Goal: Task Accomplishment & Management: Manage account settings

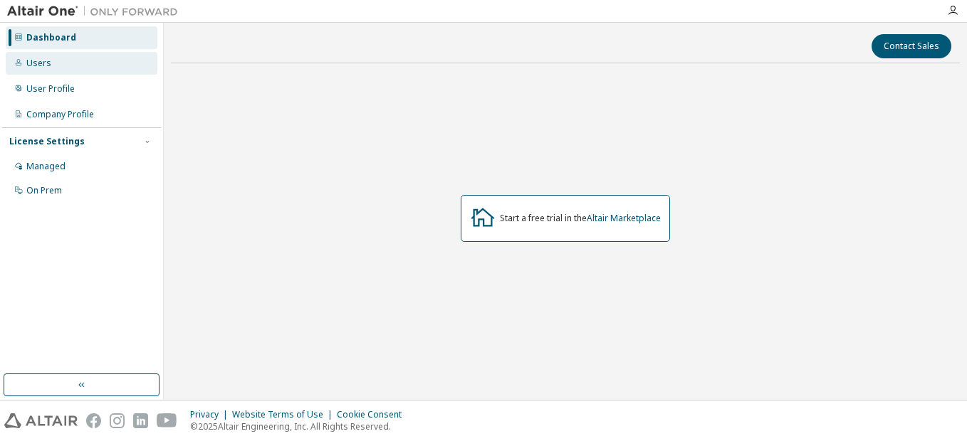
click at [43, 73] on div "Users" at bounding box center [82, 63] width 152 height 23
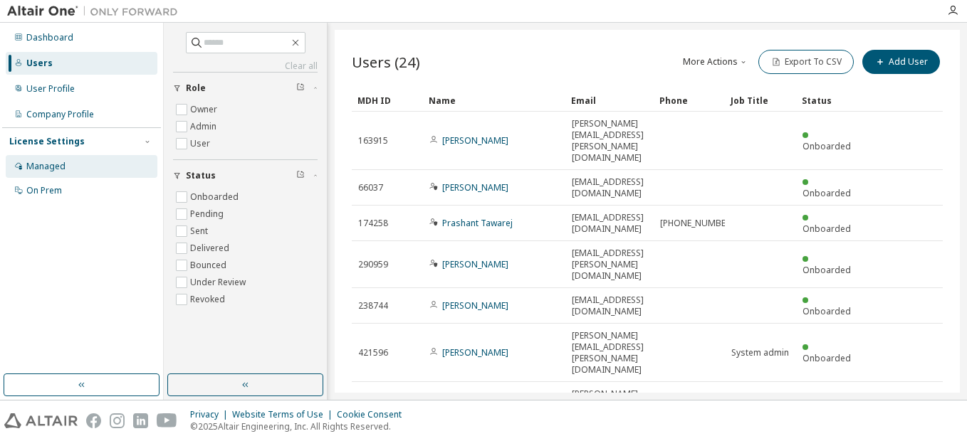
click at [46, 171] on div "Managed" at bounding box center [45, 166] width 39 height 11
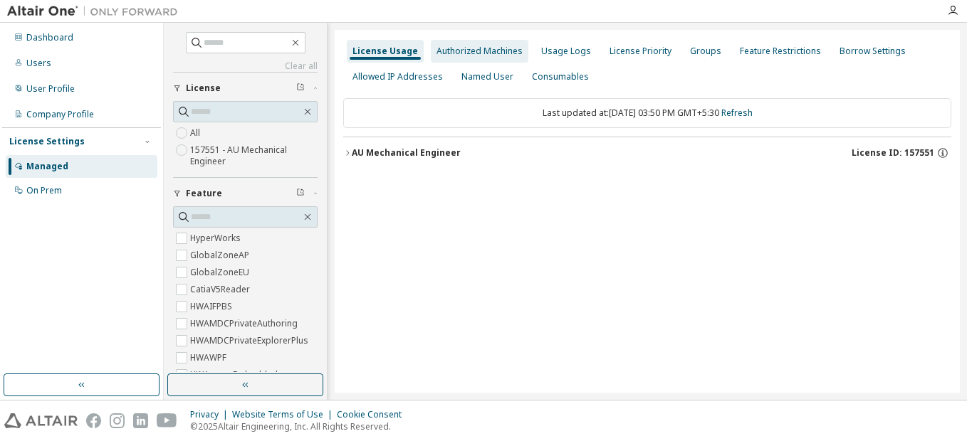
click at [465, 58] on div "Authorized Machines" at bounding box center [480, 51] width 98 height 23
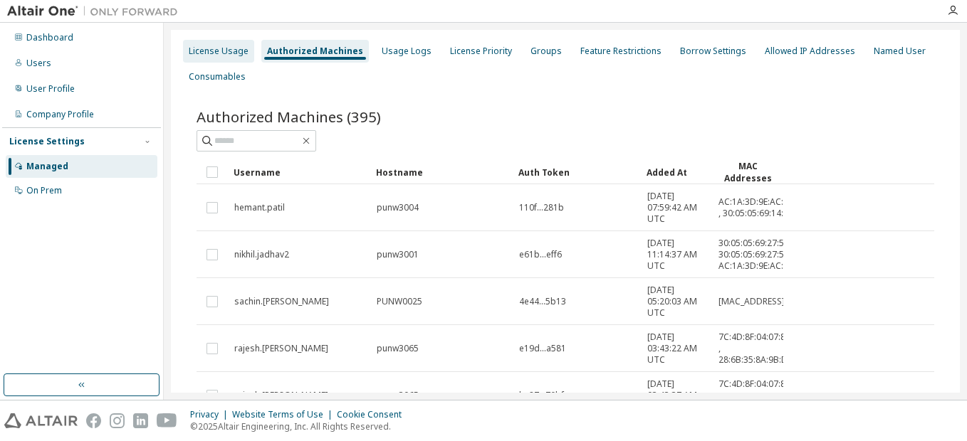
click at [226, 53] on div "License Usage" at bounding box center [219, 51] width 60 height 11
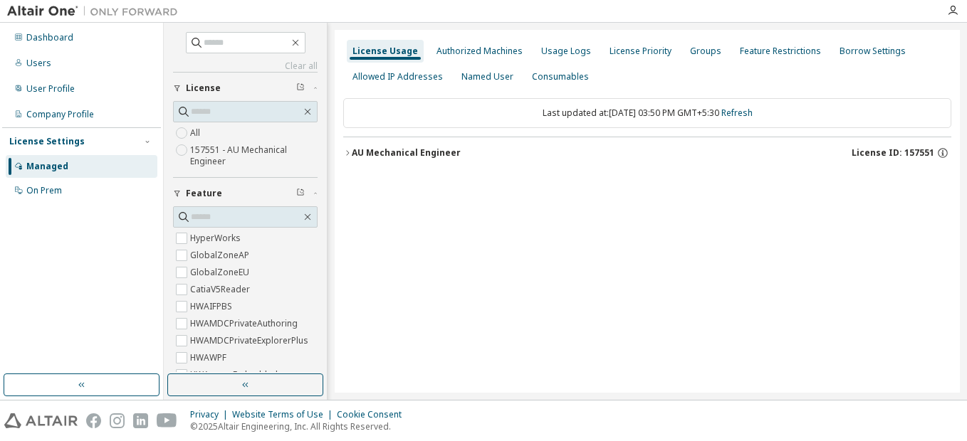
click at [346, 153] on icon "button" at bounding box center [347, 153] width 9 height 9
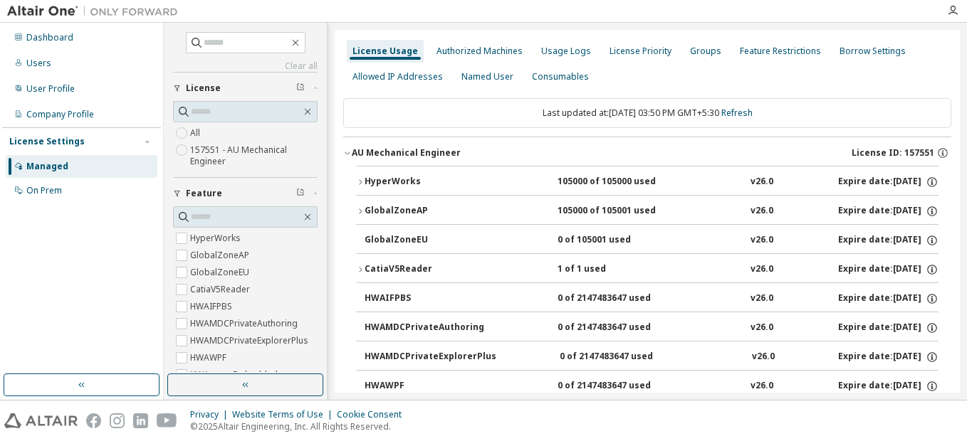
click at [360, 183] on icon "button" at bounding box center [360, 182] width 9 height 9
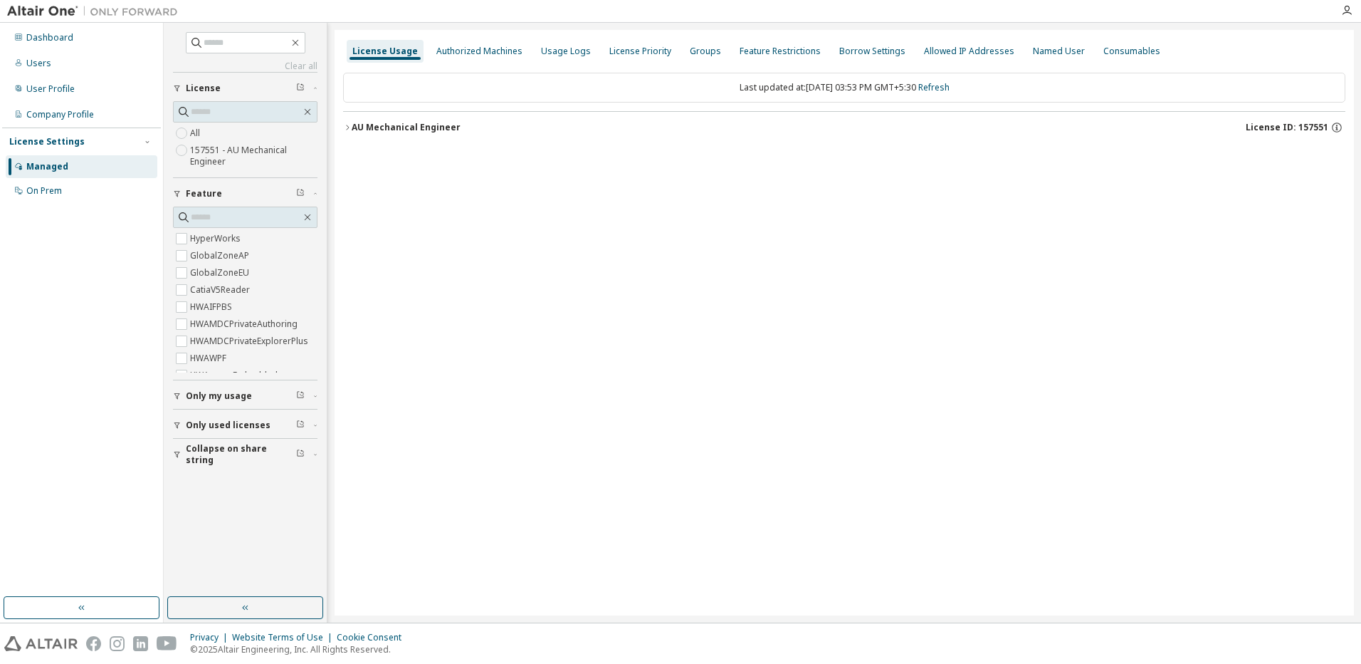
click at [346, 134] on button "AU Mechanical Engineer License ID: 157551" at bounding box center [844, 127] width 1002 height 31
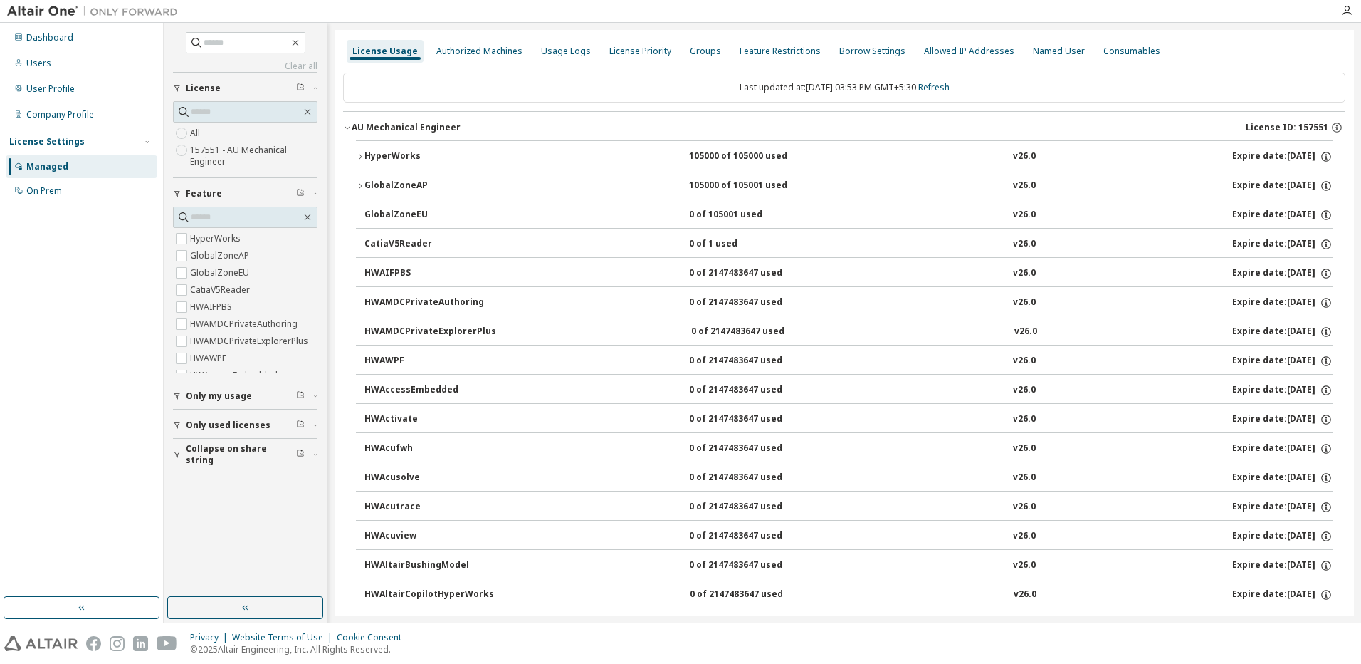
click at [360, 154] on icon "button" at bounding box center [360, 156] width 9 height 9
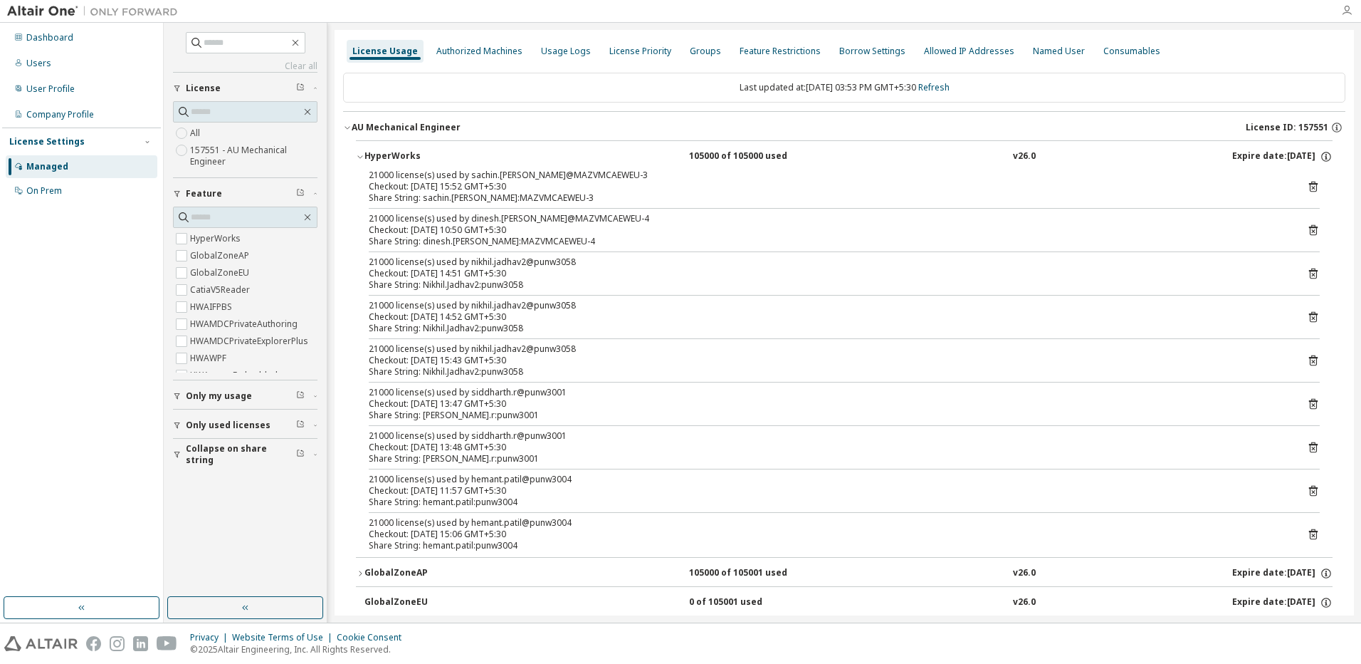
click at [1351, 9] on icon "button" at bounding box center [1346, 10] width 11 height 11
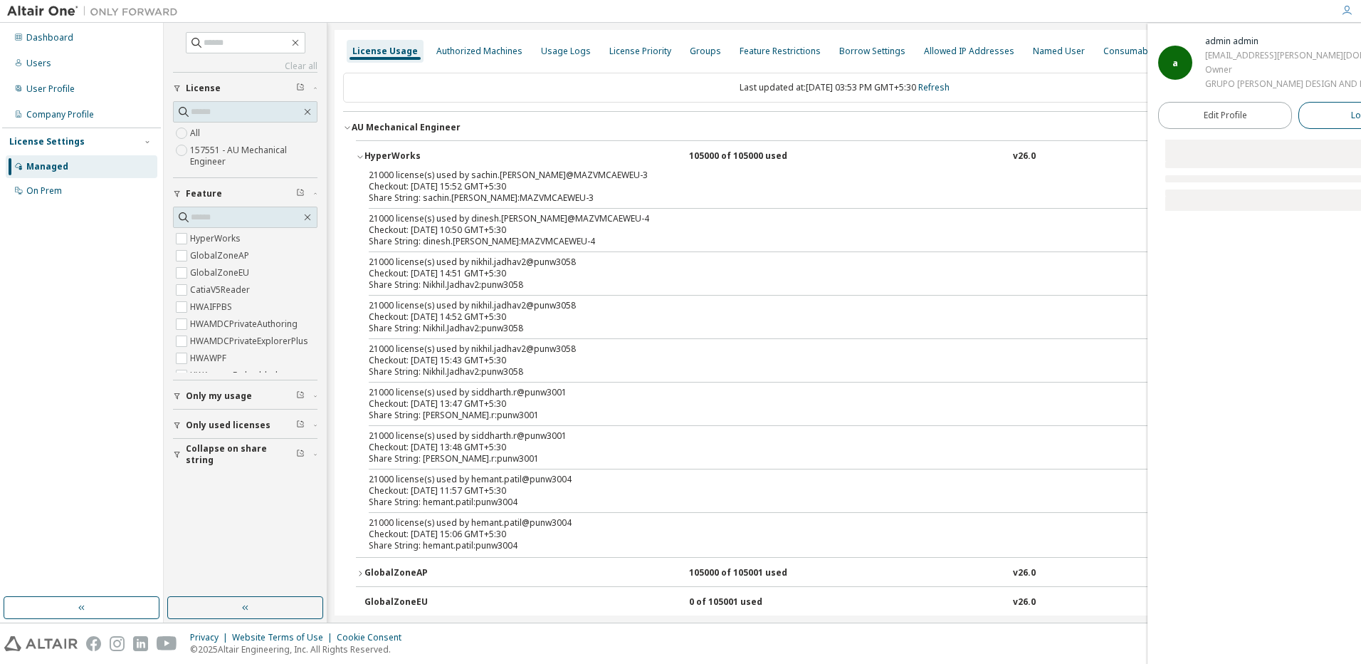
click at [1299, 123] on button "Logout" at bounding box center [1366, 115] width 134 height 27
